Goal: Transaction & Acquisition: Purchase product/service

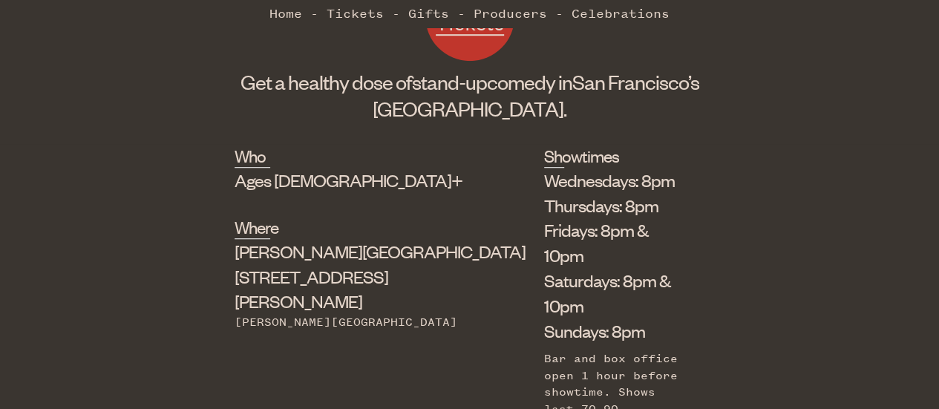
scroll to position [475, 0]
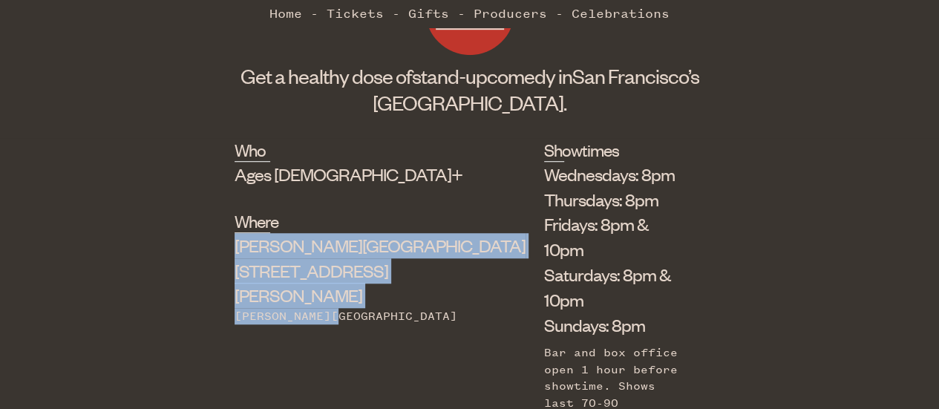
drag, startPoint x: 241, startPoint y: 245, endPoint x: 355, endPoint y: 290, distance: 122.3
click at [355, 290] on div "Who Ages [DEMOGRAPHIC_DATA]+ Where [PERSON_NAME][GEOGRAPHIC_DATA] [STREET_ADDRE…" at bounding box center [470, 294] width 470 height 312
copy div "[PERSON_NAME][GEOGRAPHIC_DATA] [STREET_ADDRESS][PERSON_NAME][PERSON_NAME]"
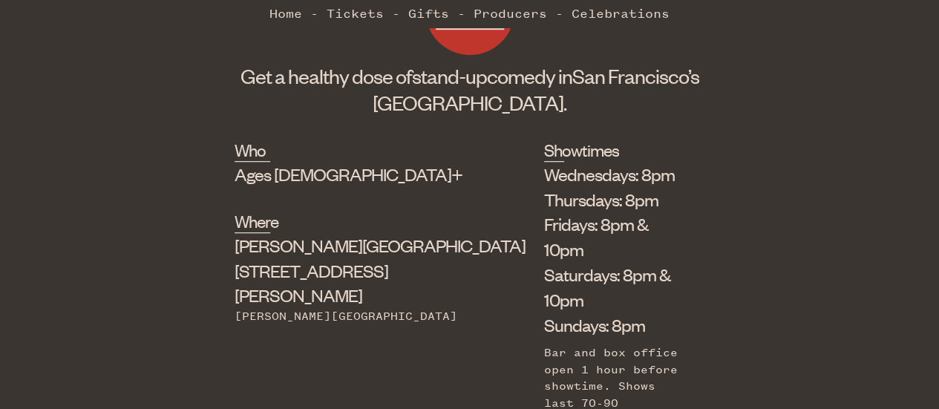
click at [424, 209] on div "Who Ages [DEMOGRAPHIC_DATA]+ Where [PERSON_NAME][GEOGRAPHIC_DATA] [STREET_ADDRE…" at bounding box center [470, 294] width 470 height 312
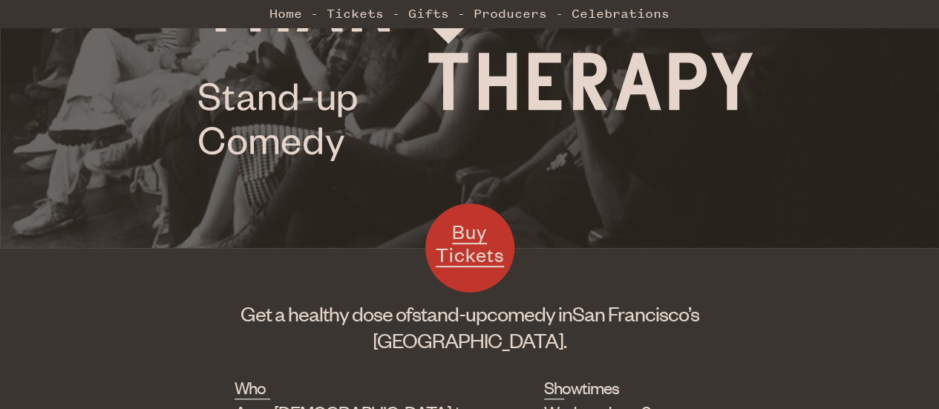
scroll to position [238, 0]
click at [472, 249] on span "Buy Tickets" at bounding box center [470, 242] width 68 height 48
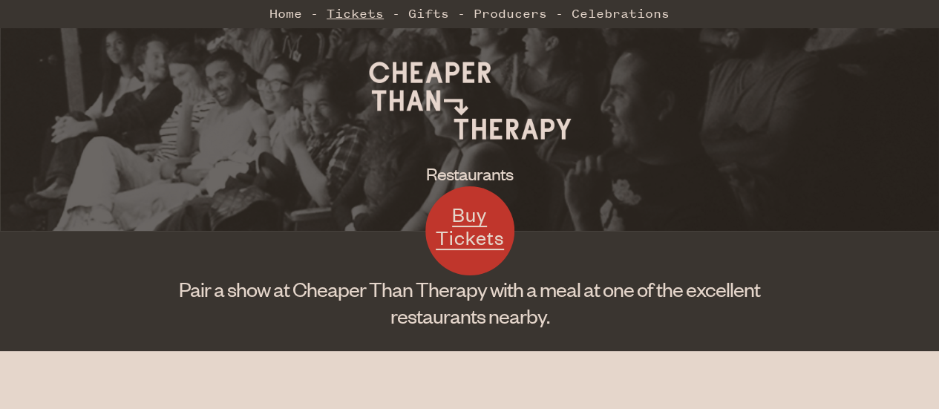
click at [364, 11] on link "Tickets" at bounding box center [355, 14] width 57 height 30
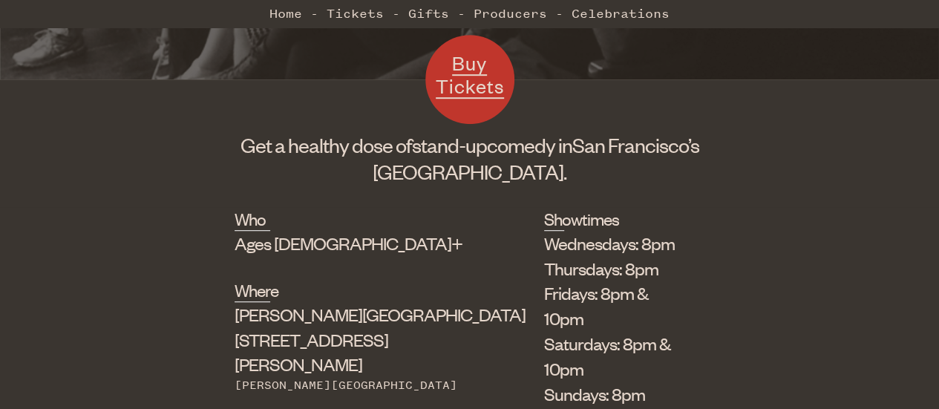
scroll to position [407, 0]
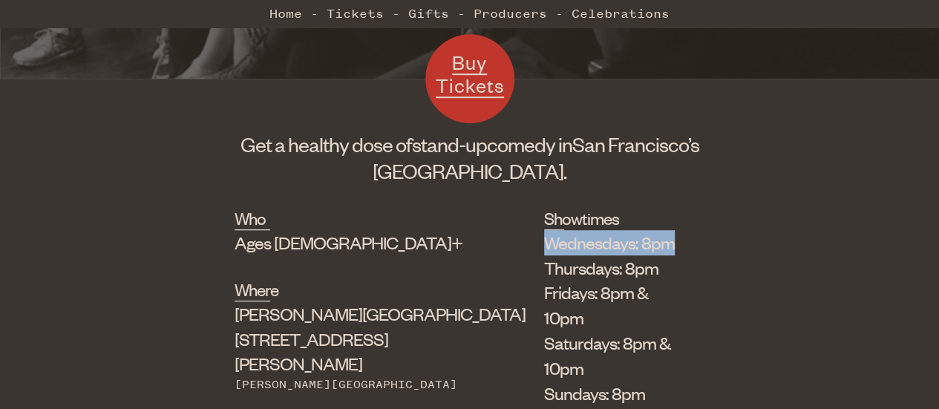
drag, startPoint x: 437, startPoint y: 247, endPoint x: 598, endPoint y: 233, distance: 161.7
click at [598, 233] on li "Wednesdays: 8pm" at bounding box center [613, 242] width 138 height 25
click at [184, 268] on div "Who Ages 18+ Where Shelton Theater 533 Sutter St Powell Station Showtimes Wedne…" at bounding box center [469, 394] width 939 height 376
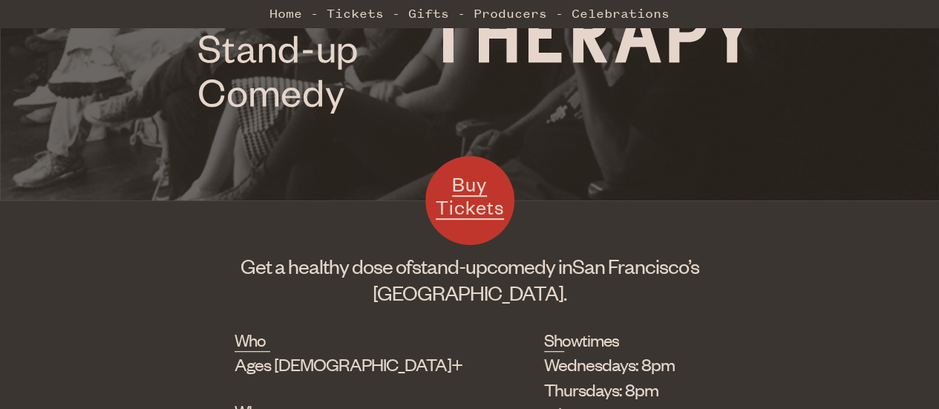
scroll to position [433, 0]
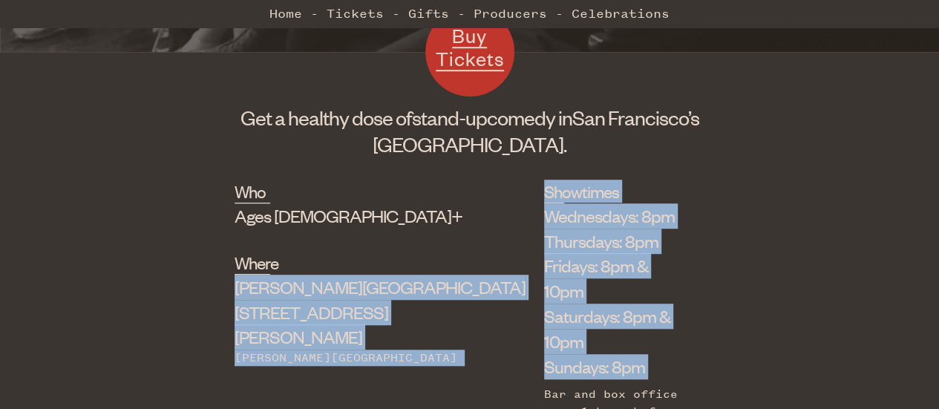
drag, startPoint x: 242, startPoint y: 286, endPoint x: 396, endPoint y: 333, distance: 161.3
click at [396, 333] on div "Who Ages [DEMOGRAPHIC_DATA]+ Where [PERSON_NAME][GEOGRAPHIC_DATA] [STREET_ADDRE…" at bounding box center [470, 336] width 470 height 312
click at [370, 330] on div "Who Ages [DEMOGRAPHIC_DATA]+ Where [PERSON_NAME][GEOGRAPHIC_DATA] [STREET_ADDRE…" at bounding box center [470, 336] width 470 height 312
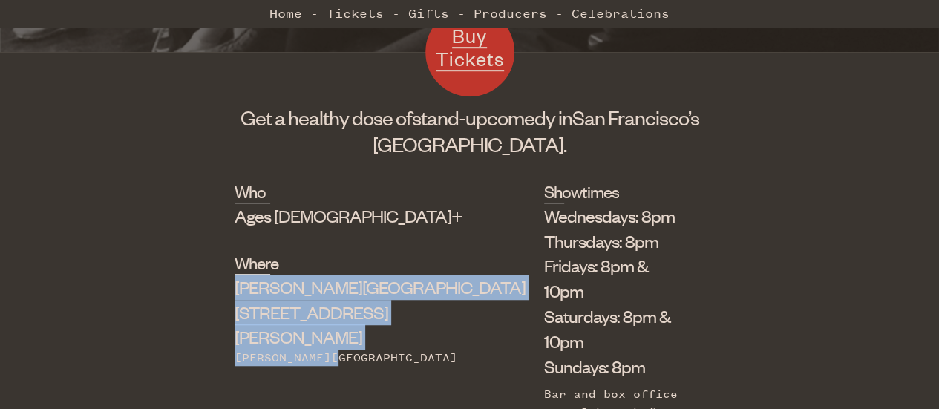
drag, startPoint x: 355, startPoint y: 333, endPoint x: 232, endPoint y: 292, distance: 129.8
click at [235, 292] on div "Who Ages [DEMOGRAPHIC_DATA]+ Where [PERSON_NAME][GEOGRAPHIC_DATA] [STREET_ADDRE…" at bounding box center [470, 336] width 470 height 312
copy div "[PERSON_NAME][GEOGRAPHIC_DATA] [STREET_ADDRESS][PERSON_NAME][PERSON_NAME]"
